Goal: Ask a question

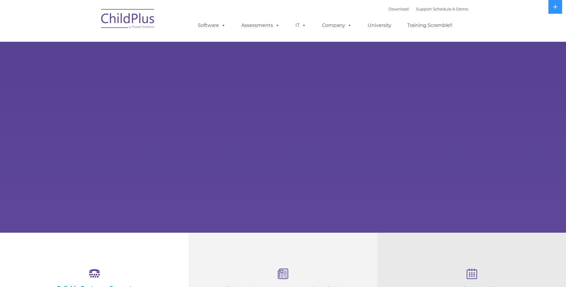
select select "MEDIUM"
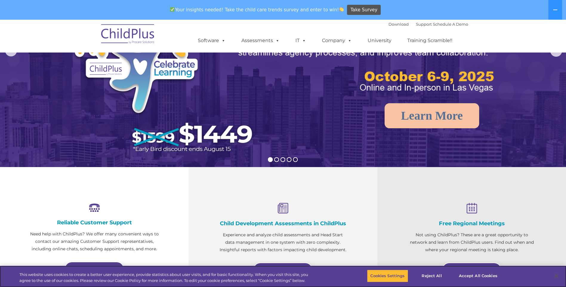
scroll to position [83, 0]
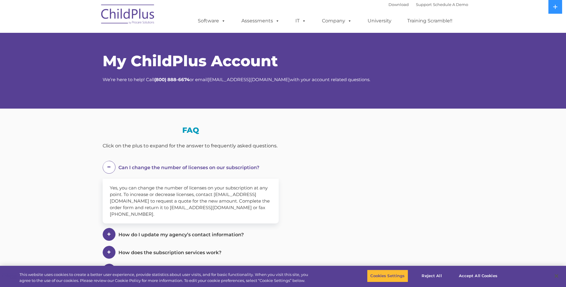
select select "MEDIUM"
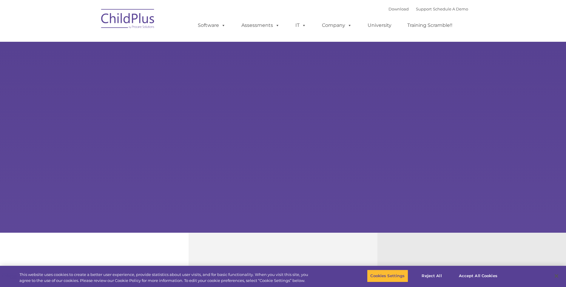
select select "MEDIUM"
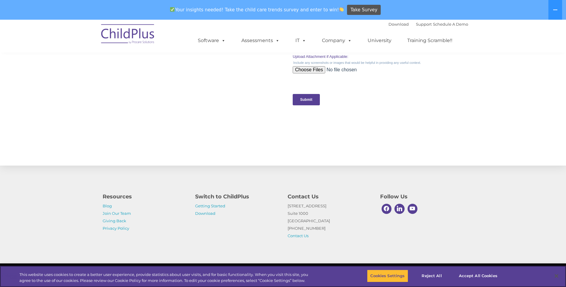
scroll to position [585, 0]
